Goal: Find specific page/section: Find specific page/section

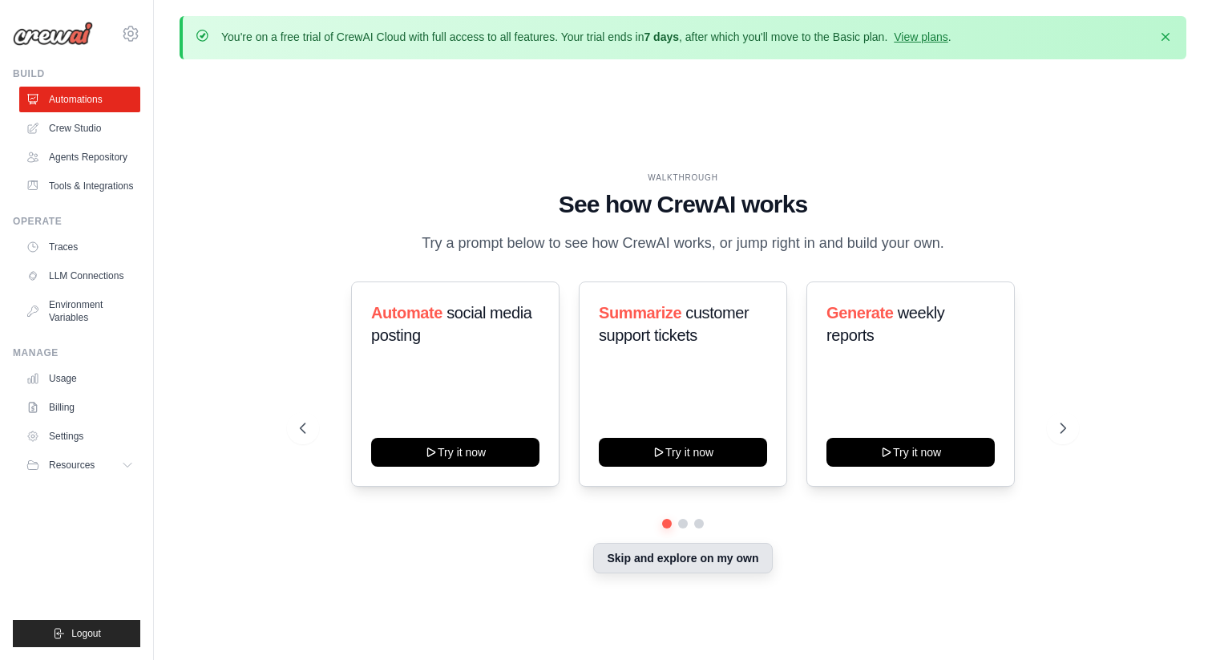
click at [717, 560] on button "Skip and explore on my own" at bounding box center [682, 558] width 179 height 30
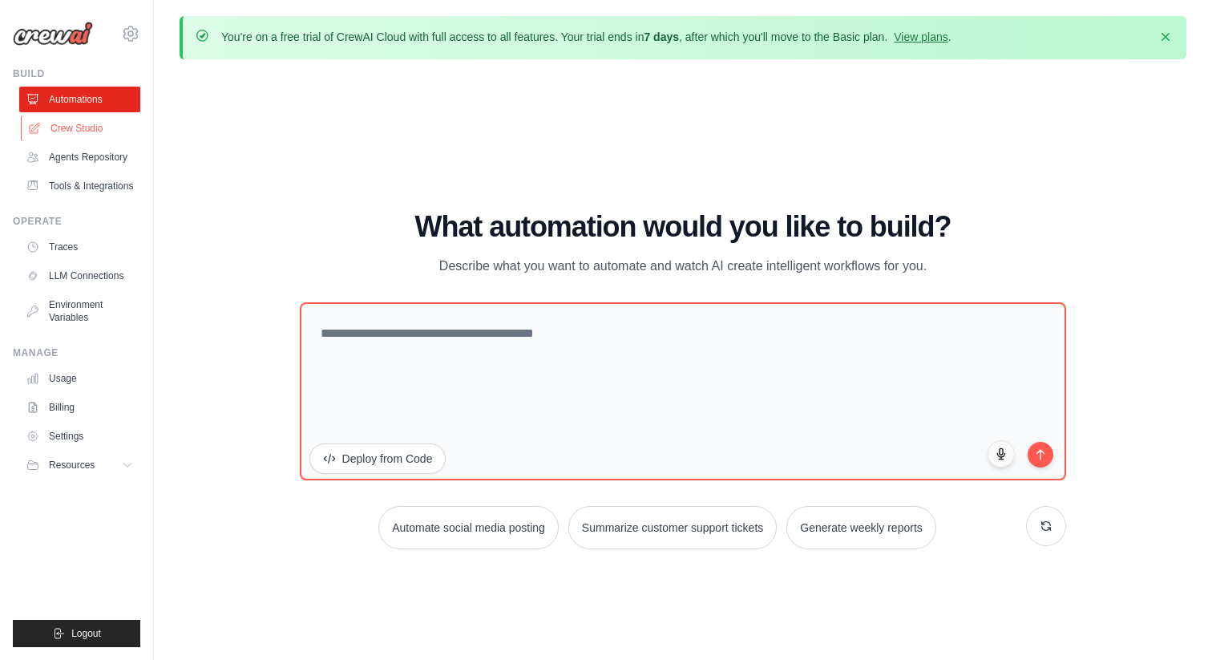
click at [66, 135] on link "Crew Studio" at bounding box center [81, 128] width 121 height 26
